Goal: Information Seeking & Learning: Learn about a topic

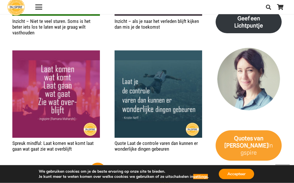
scroll to position [950, 0]
click at [111, 165] on link "3" at bounding box center [116, 171] width 17 height 17
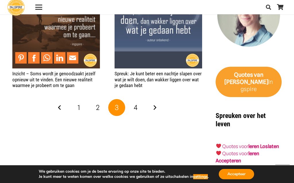
scroll to position [1019, 0]
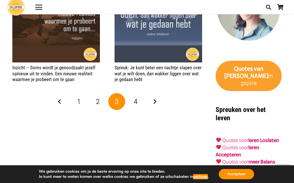
click at [136, 97] on span "4" at bounding box center [136, 101] width 4 height 8
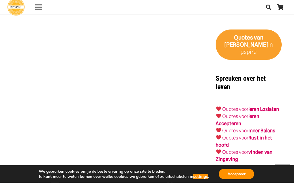
scroll to position [1051, 0]
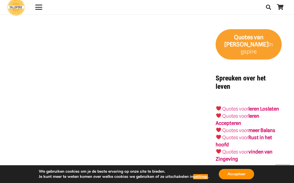
click at [249, 128] on link "Quotes voor meer Balans" at bounding box center [248, 131] width 53 height 6
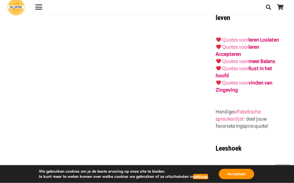
scroll to position [1063, 0]
click at [223, 80] on link "Quotes voor vinden van Zingeving" at bounding box center [243, 86] width 56 height 13
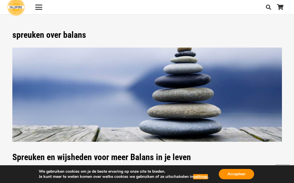
scroll to position [1089, 0]
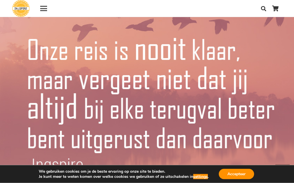
scroll to position [1677, 0]
click at [20, 124] on img "Wat je bij Terugval niet mag vergeten" at bounding box center [147, 88] width 294 height 294
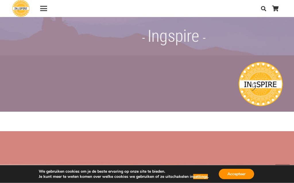
scroll to position [1482, 0]
